Goal: Task Accomplishment & Management: Complete application form

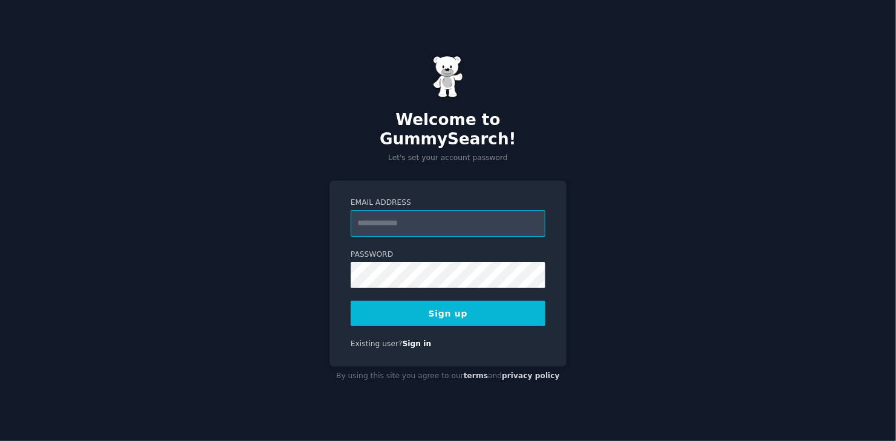
click at [442, 210] on input "Email Address" at bounding box center [448, 223] width 195 height 27
paste input "**********"
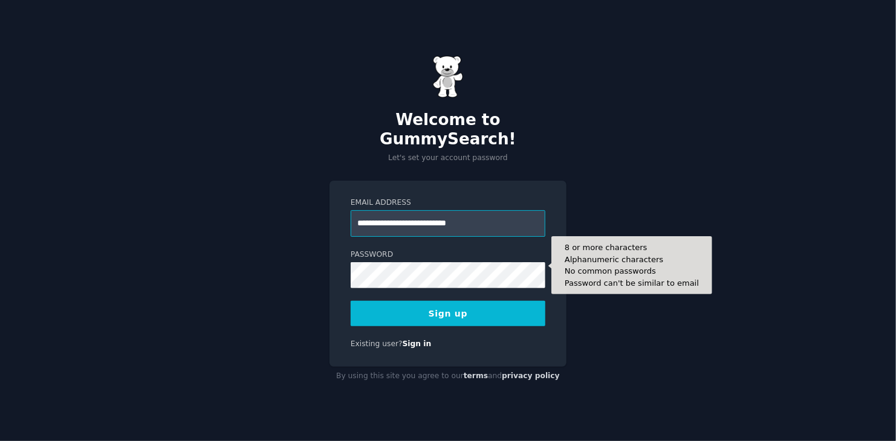
type input "**********"
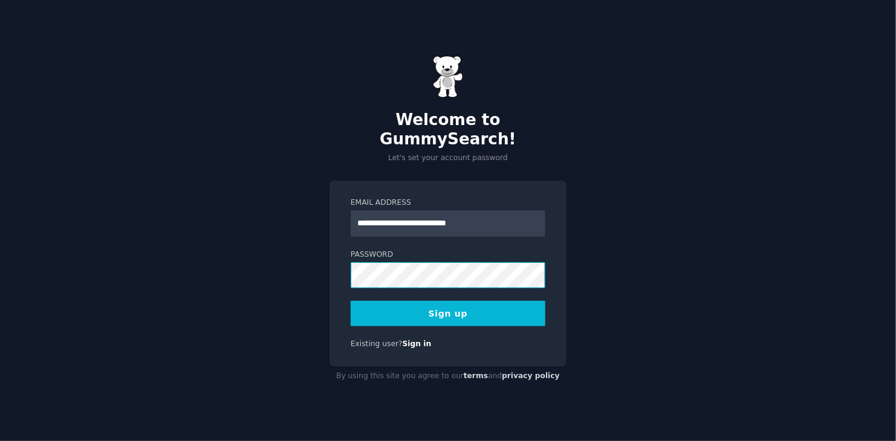
click at [351, 301] on button "Sign up" at bounding box center [448, 313] width 195 height 25
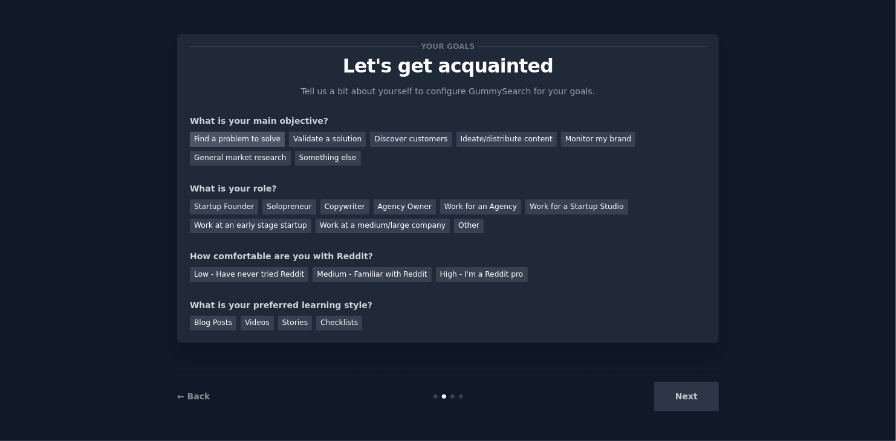
click at [239, 138] on div "Find a problem to solve" at bounding box center [237, 139] width 95 height 15
click at [291, 151] on div "General market research" at bounding box center [240, 158] width 101 height 15
click at [232, 133] on div "Find a problem to solve" at bounding box center [237, 139] width 95 height 15
click at [226, 205] on div "Startup Founder" at bounding box center [224, 207] width 68 height 15
click at [280, 203] on div "Solopreneur" at bounding box center [288, 207] width 53 height 15
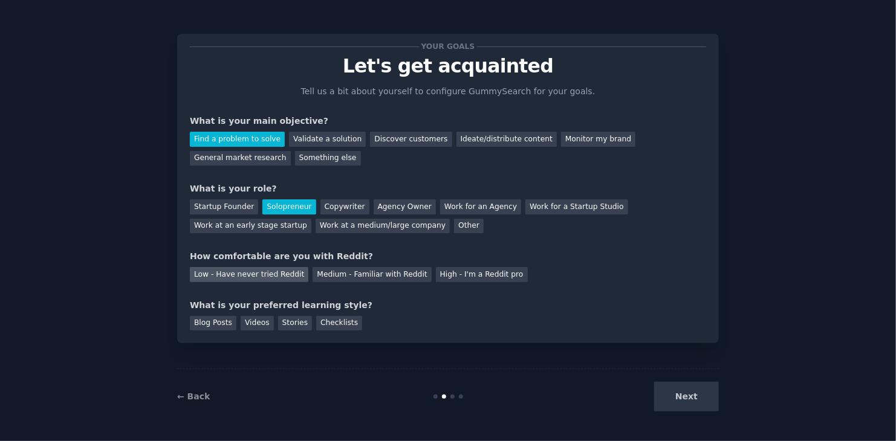
click at [234, 273] on div "Low - Have never tried Reddit" at bounding box center [249, 274] width 119 height 15
click at [248, 321] on div "Videos" at bounding box center [257, 323] width 33 height 15
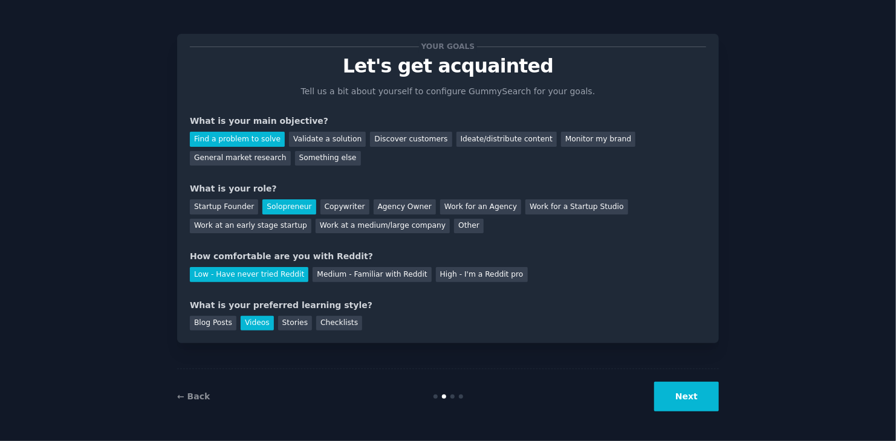
click at [693, 403] on button "Next" at bounding box center [686, 397] width 65 height 30
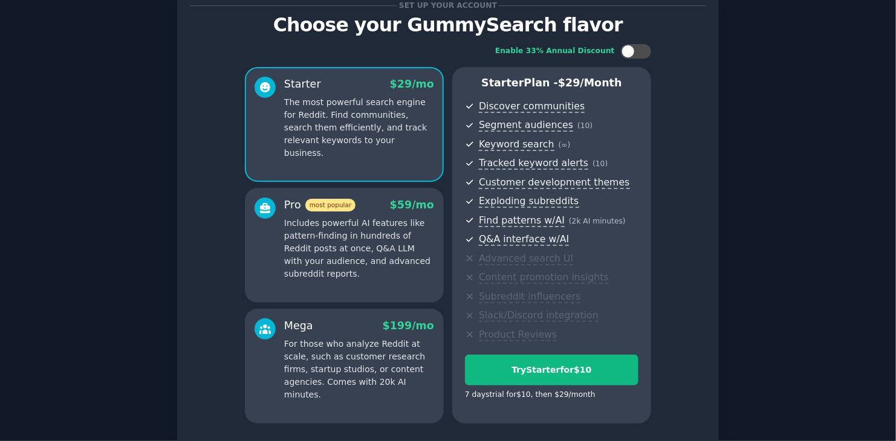
scroll to position [40, 0]
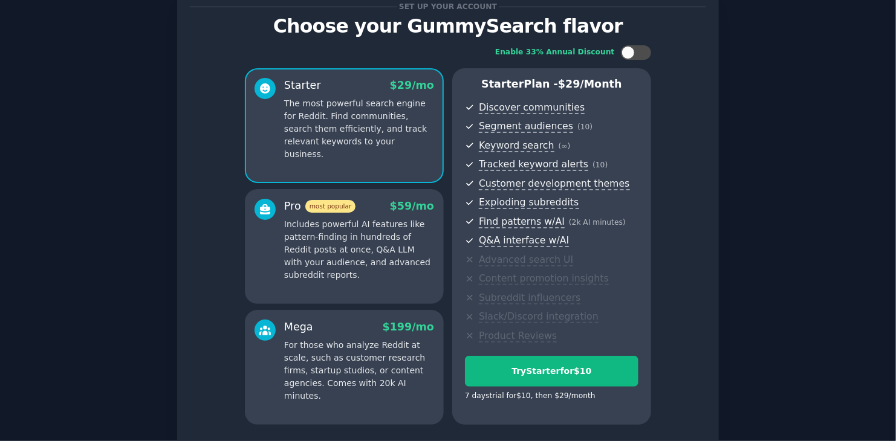
click at [357, 257] on p "Includes powerful AI features like pattern-finding in hundreds of Reddit posts …" at bounding box center [359, 249] width 150 height 63
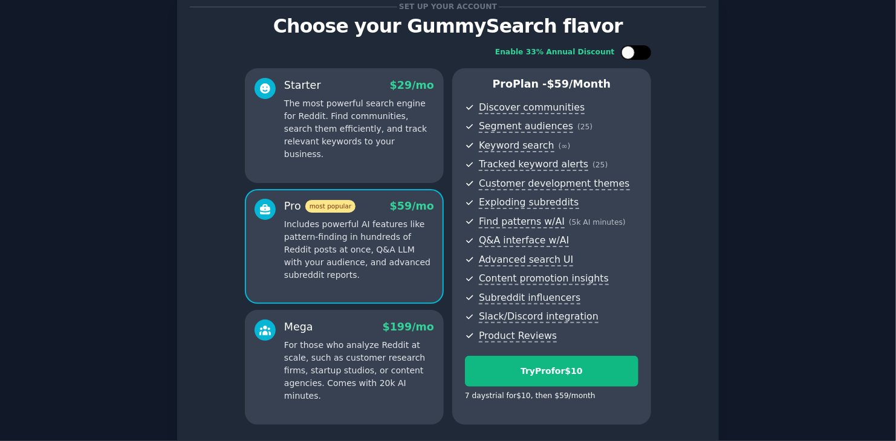
click at [633, 51] on div at bounding box center [628, 52] width 13 height 13
click at [633, 51] on div at bounding box center [636, 52] width 30 height 15
click at [633, 51] on div at bounding box center [628, 52] width 13 height 13
click at [633, 51] on div at bounding box center [636, 52] width 30 height 15
click at [633, 51] on div at bounding box center [628, 52] width 13 height 13
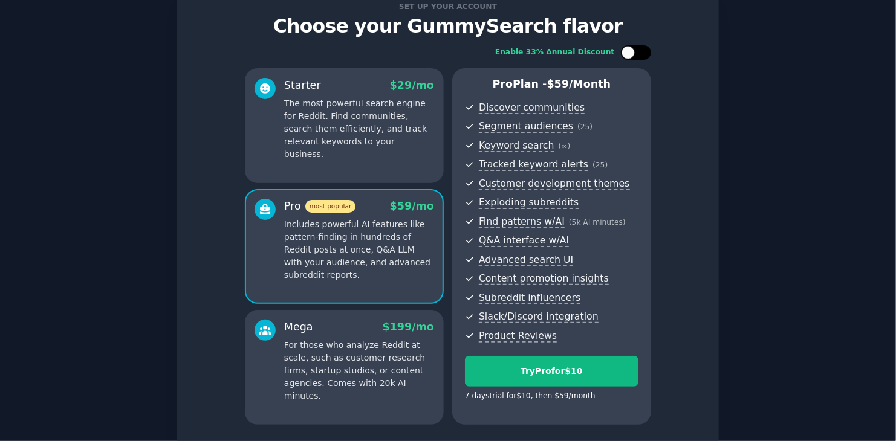
checkbox input "true"
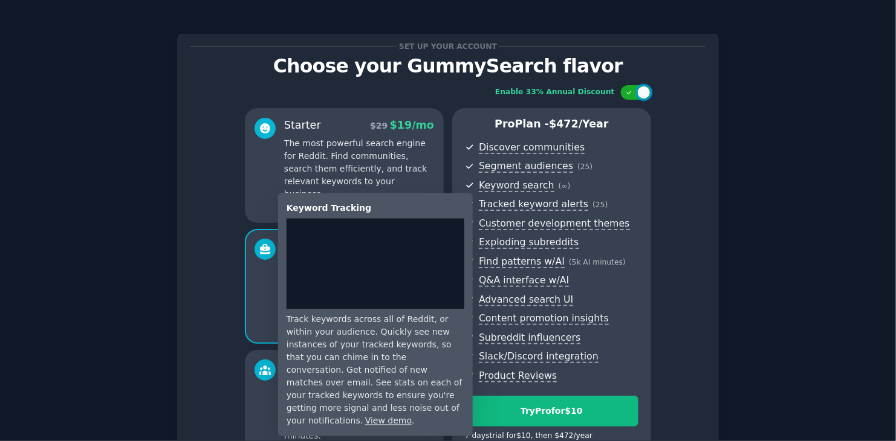
scroll to position [0, 0]
